Goal: Task Accomplishment & Management: Manage account settings

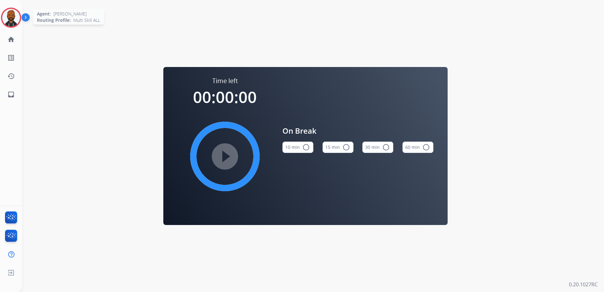
click at [9, 17] on img at bounding box center [11, 18] width 18 height 18
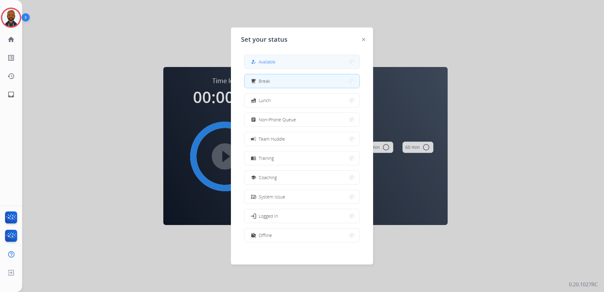
click at [265, 63] on span "Available" at bounding box center [267, 61] width 17 height 7
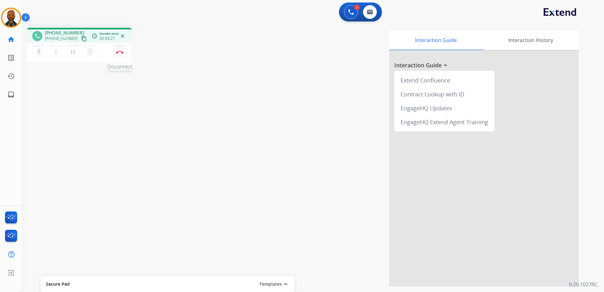
click at [121, 53] on img at bounding box center [120, 52] width 8 height 3
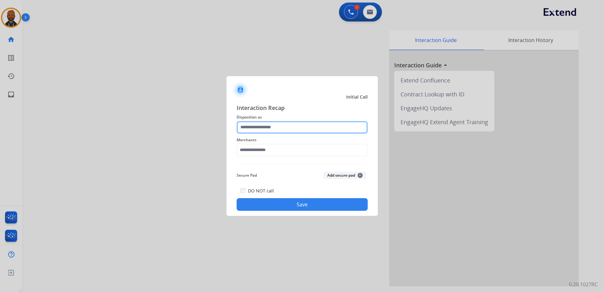
click at [266, 127] on input "text" at bounding box center [302, 127] width 131 height 13
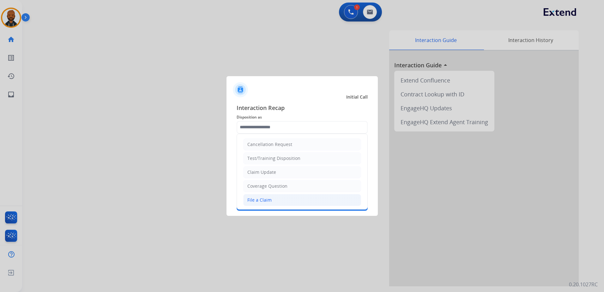
click at [273, 197] on li "File a Claim" at bounding box center [302, 200] width 118 height 12
type input "**********"
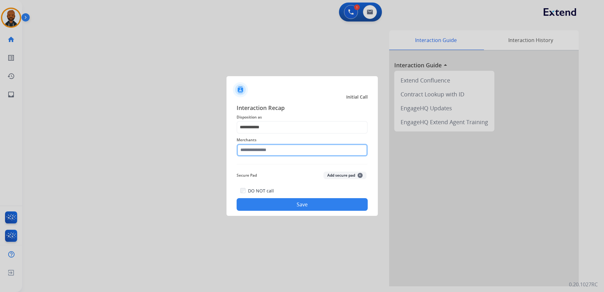
click at [277, 149] on input "text" at bounding box center [302, 150] width 131 height 13
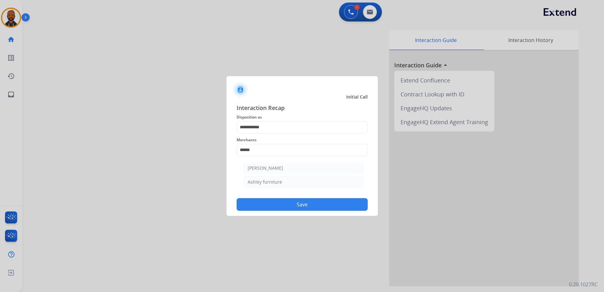
click at [253, 179] on div "Ashley furniture" at bounding box center [265, 182] width 34 height 6
type input "**********"
click at [296, 205] on button "Save" at bounding box center [302, 204] width 131 height 13
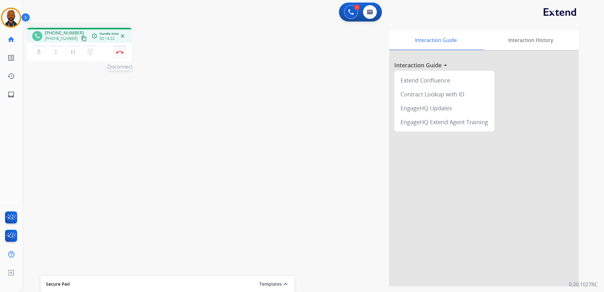
click at [121, 52] on img at bounding box center [120, 52] width 8 height 3
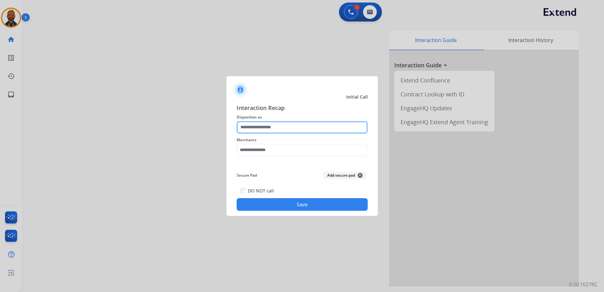
click at [275, 129] on input "text" at bounding box center [302, 127] width 131 height 13
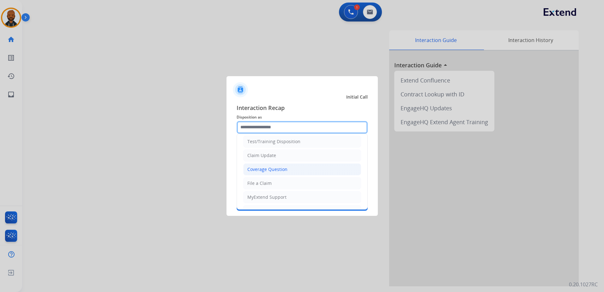
scroll to position [32, 0]
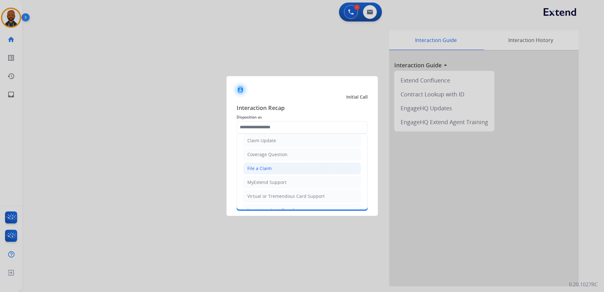
click at [272, 164] on li "File a Claim" at bounding box center [302, 168] width 118 height 12
type input "**********"
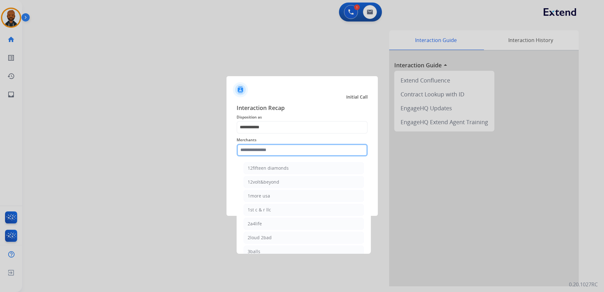
click at [274, 150] on input "text" at bounding box center [302, 150] width 131 height 13
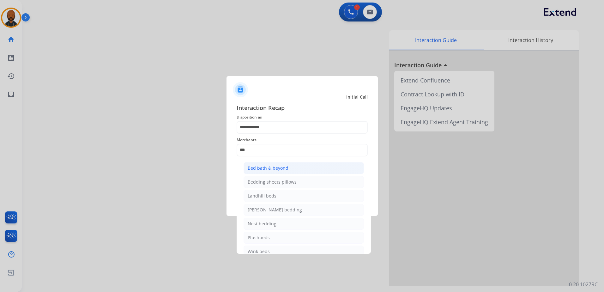
click at [257, 165] on li "Bed bath & beyond" at bounding box center [303, 168] width 120 height 12
type input "**********"
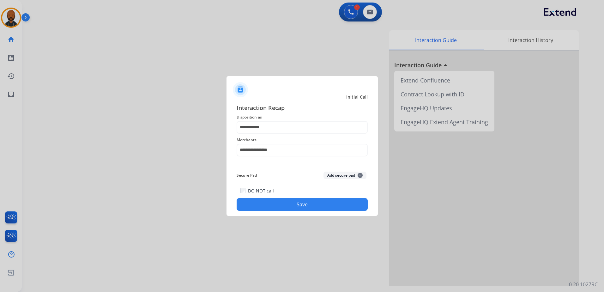
drag, startPoint x: 291, startPoint y: 205, endPoint x: 296, endPoint y: 206, distance: 5.1
click at [291, 205] on button "Save" at bounding box center [302, 204] width 131 height 13
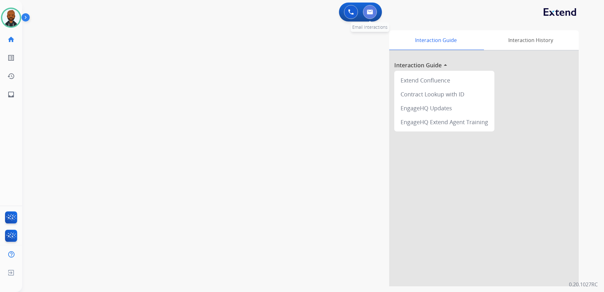
click at [370, 8] on button at bounding box center [370, 12] width 14 height 14
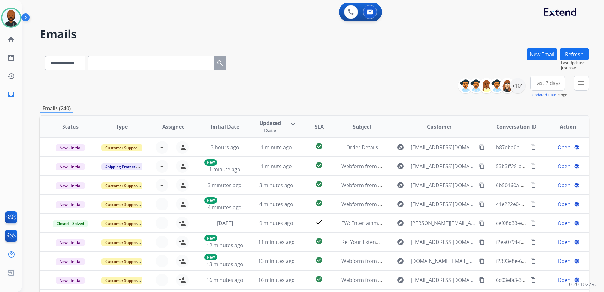
paste input "**********"
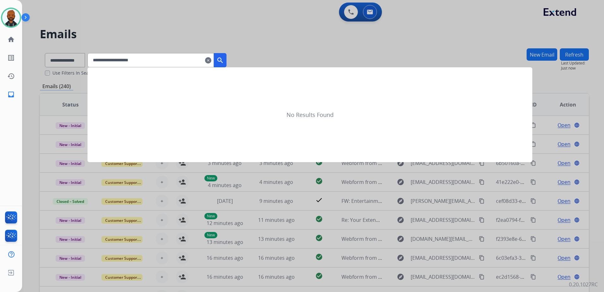
type input "**********"
click at [224, 59] on mat-icon "search" at bounding box center [220, 61] width 8 height 8
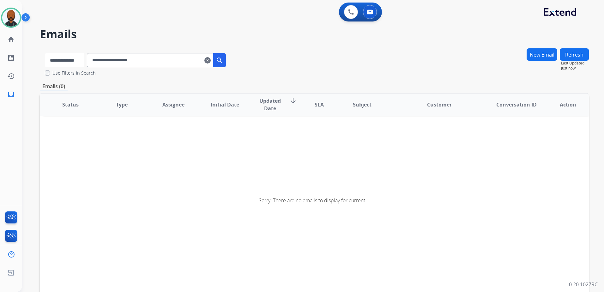
click at [58, 61] on select "**********" at bounding box center [64, 60] width 39 height 14
select select "**********"
click at [45, 53] on select "**********" at bounding box center [64, 60] width 39 height 14
click at [224, 59] on mat-icon "search" at bounding box center [220, 61] width 8 height 8
click at [16, 22] on img at bounding box center [11, 18] width 18 height 18
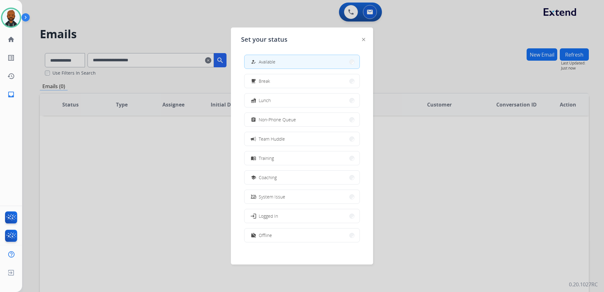
click at [389, 62] on div at bounding box center [302, 146] width 604 height 292
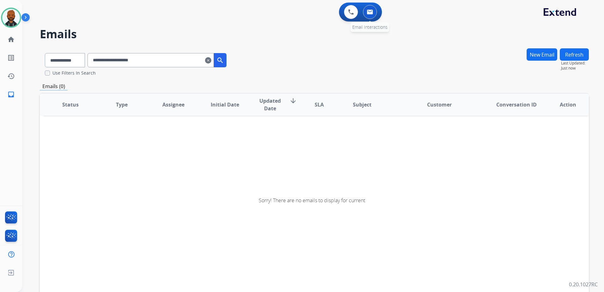
click at [370, 19] on button at bounding box center [370, 12] width 14 height 14
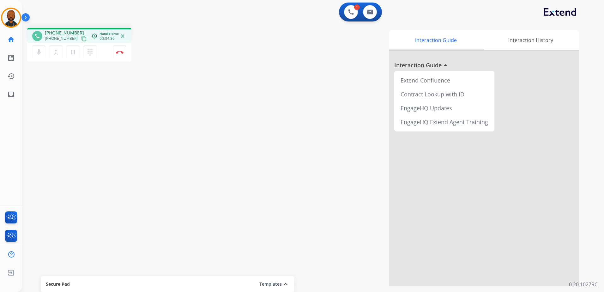
drag, startPoint x: 120, startPoint y: 54, endPoint x: 164, endPoint y: 149, distance: 104.7
click at [163, 149] on div "phone [PHONE_NUMBER] [PHONE_NUMBER] content_copy access_time Call metrics Queue…" at bounding box center [305, 154] width 567 height 263
click at [121, 53] on button "Disconnect" at bounding box center [119, 51] width 13 height 13
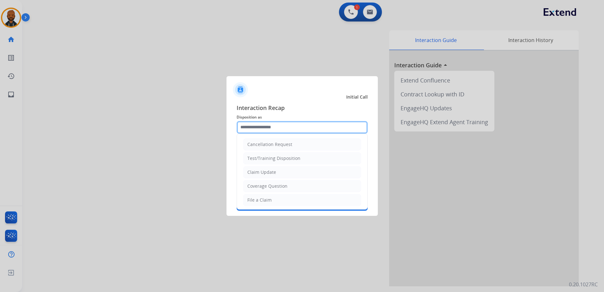
click at [270, 125] on input "text" at bounding box center [302, 127] width 131 height 13
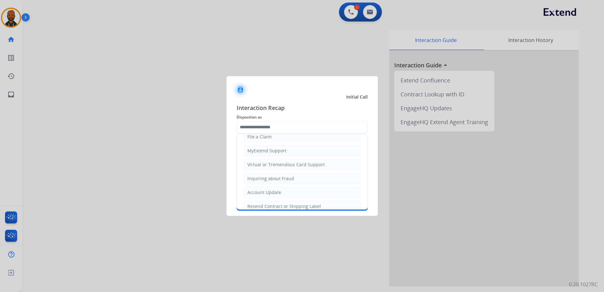
click at [276, 195] on div "Account Update" at bounding box center [264, 192] width 34 height 6
type input "**********"
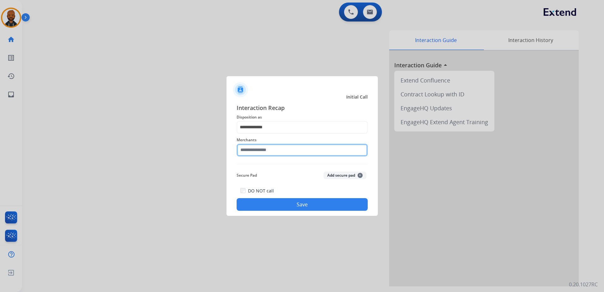
click at [290, 149] on input "text" at bounding box center [302, 150] width 131 height 13
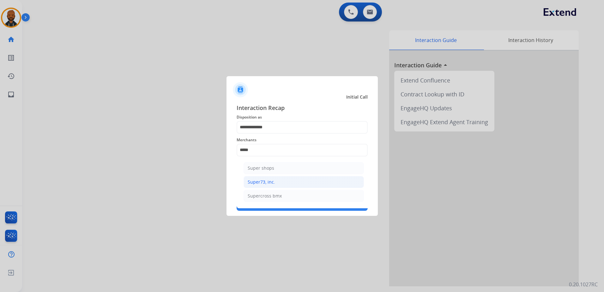
click at [262, 185] on li "Super73, inc." at bounding box center [303, 182] width 120 height 12
type input "**********"
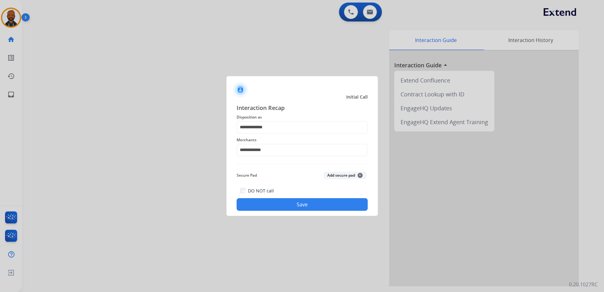
click at [282, 206] on button "Save" at bounding box center [302, 204] width 131 height 13
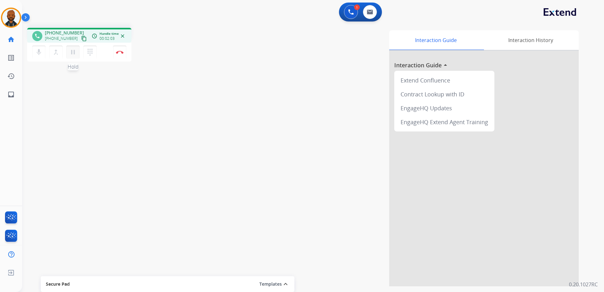
click at [74, 52] on mat-icon "pause" at bounding box center [73, 52] width 8 height 8
click at [94, 53] on button "dialpad Dialpad" at bounding box center [89, 51] width 13 height 13
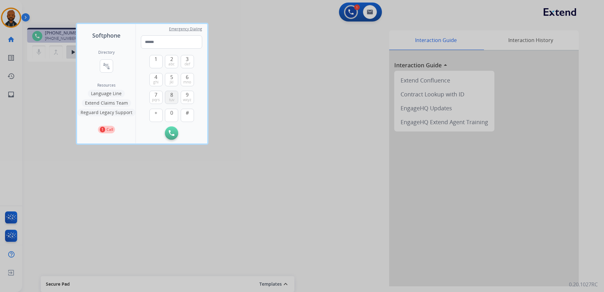
click at [168, 95] on button "8 tuv" at bounding box center [171, 97] width 13 height 13
click at [169, 110] on button "0" at bounding box center [171, 115] width 13 height 13
click at [153, 77] on button "4 ghi" at bounding box center [155, 79] width 13 height 13
click at [159, 94] on button "7 pqrs" at bounding box center [155, 97] width 13 height 13
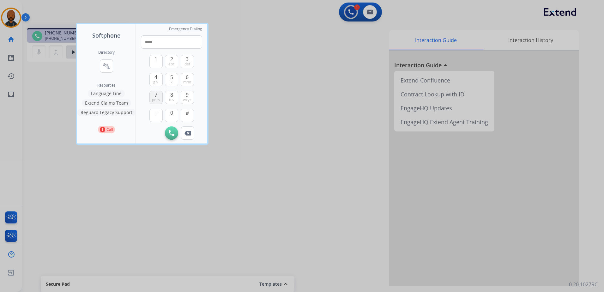
click at [159, 94] on button "7 pqrs" at bounding box center [155, 97] width 13 height 13
click at [172, 114] on span "0" at bounding box center [171, 113] width 3 height 8
click at [184, 95] on button "9 wxyz" at bounding box center [187, 97] width 13 height 13
click at [151, 98] on button "7 pqrs" at bounding box center [155, 97] width 13 height 13
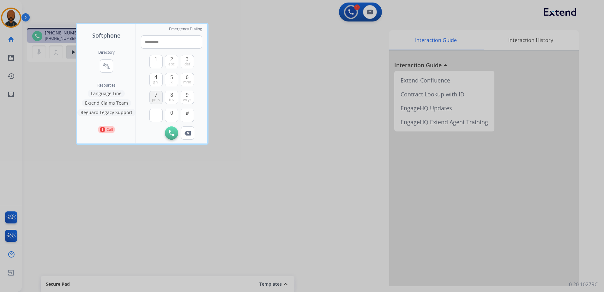
type input "**********"
click at [176, 130] on button "Initiate Call" at bounding box center [171, 132] width 13 height 13
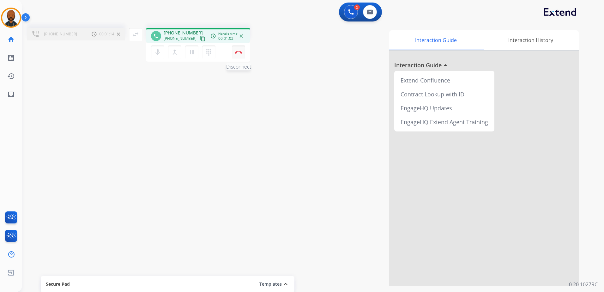
click at [240, 55] on button "Disconnect" at bounding box center [238, 51] width 13 height 13
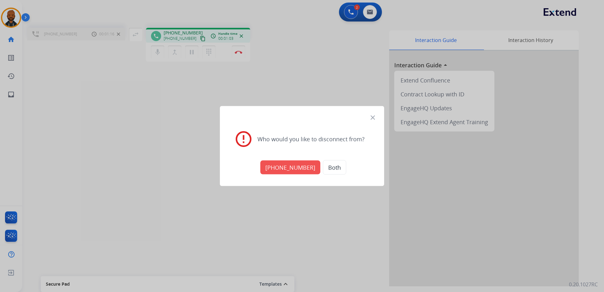
click at [272, 166] on button "[PHONE_NUMBER]" at bounding box center [290, 167] width 60 height 14
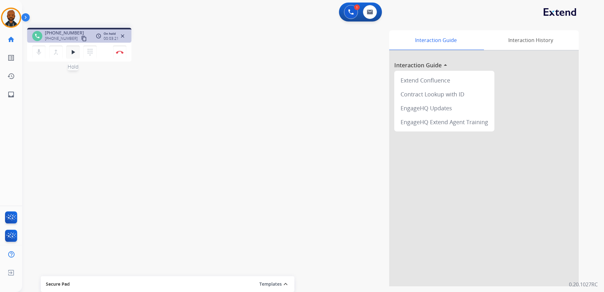
click at [75, 51] on mat-icon "play_arrow" at bounding box center [73, 52] width 8 height 8
click at [122, 51] on img at bounding box center [120, 52] width 8 height 3
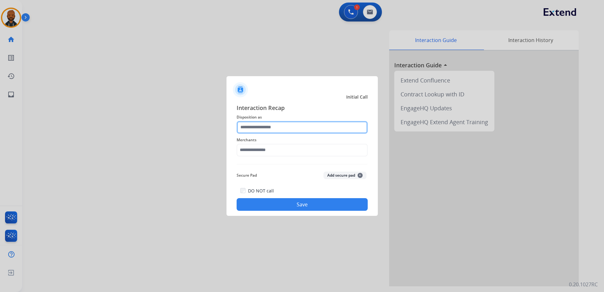
click at [264, 131] on input "text" at bounding box center [302, 127] width 131 height 13
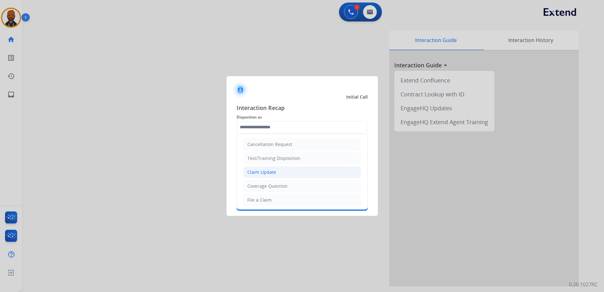
click at [276, 173] on li "Claim Update" at bounding box center [302, 172] width 118 height 12
type input "**********"
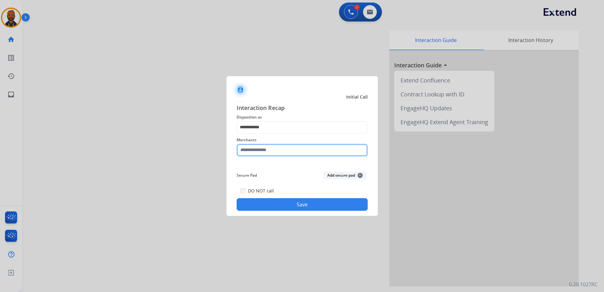
click at [276, 152] on input "text" at bounding box center [302, 150] width 131 height 13
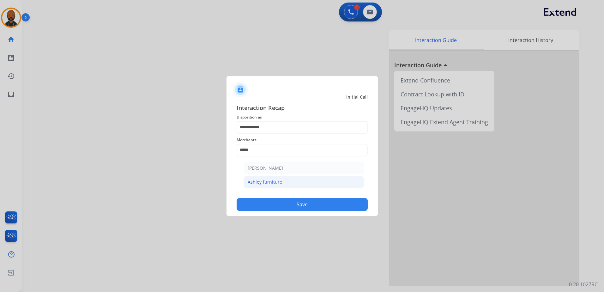
click at [278, 186] on li "Ashley furniture" at bounding box center [303, 182] width 120 height 12
type input "**********"
click at [280, 202] on button "Save" at bounding box center [302, 204] width 131 height 13
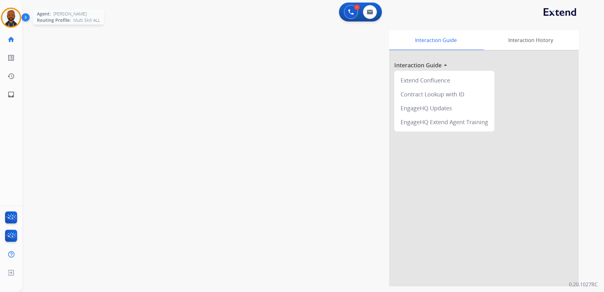
click at [12, 22] on img at bounding box center [11, 18] width 18 height 18
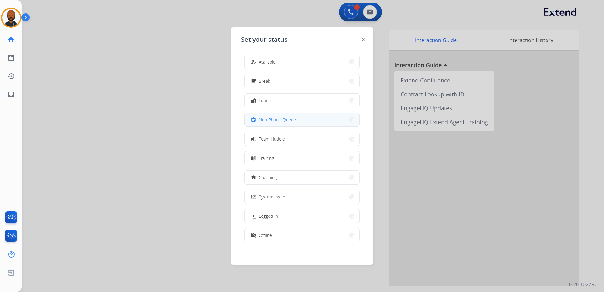
click at [273, 121] on span "Non-Phone Queue" at bounding box center [277, 119] width 37 height 7
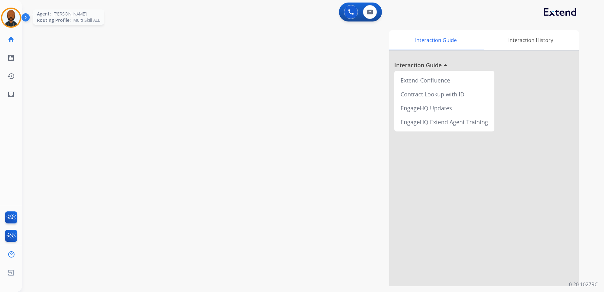
click at [16, 18] on img at bounding box center [11, 18] width 18 height 18
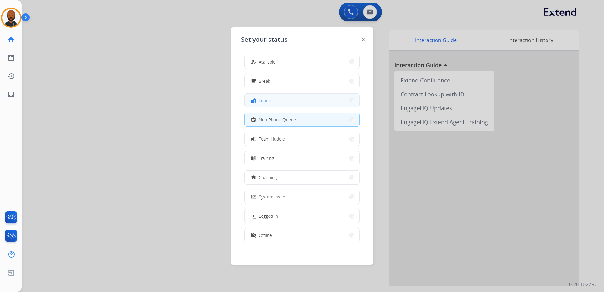
click at [283, 99] on button "fastfood Lunch" at bounding box center [301, 100] width 115 height 14
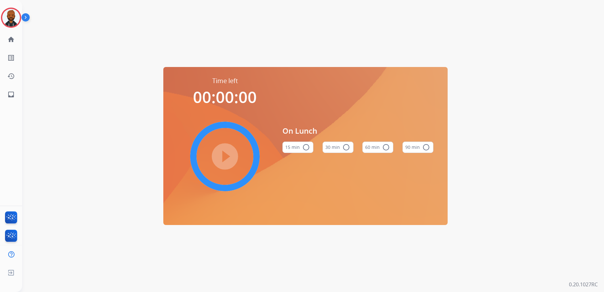
click at [337, 141] on div "30 min radio_button_unchecked" at bounding box center [337, 146] width 31 height 21
click at [339, 147] on button "30 min radio_button_unchecked" at bounding box center [337, 146] width 31 height 11
click at [225, 159] on mat-icon "play_circle_filled" at bounding box center [225, 157] width 8 height 8
